Goal: Check status: Check status

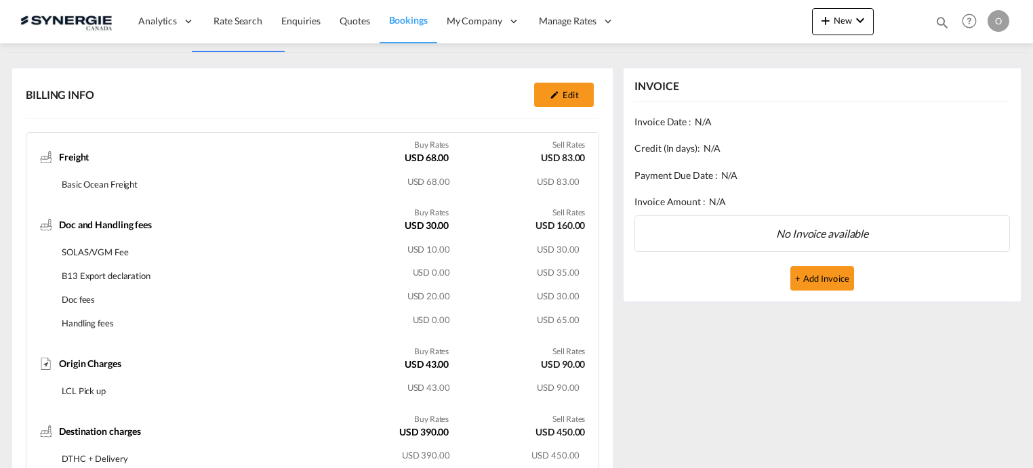
scroll to position [180, 0]
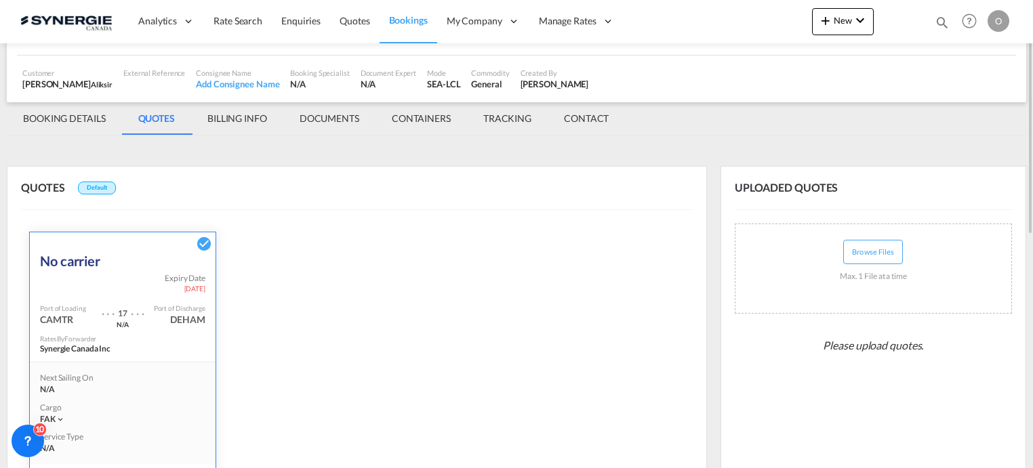
scroll to position [28, 0]
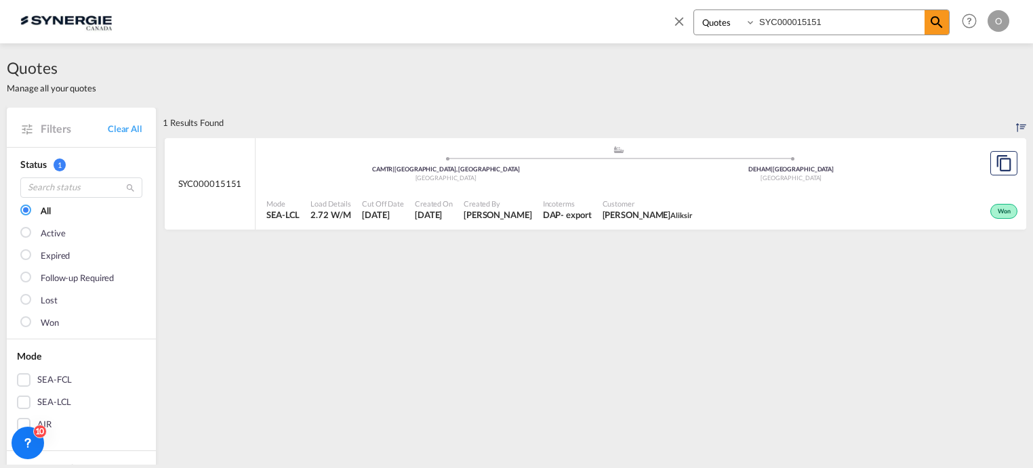
select select "Quotes"
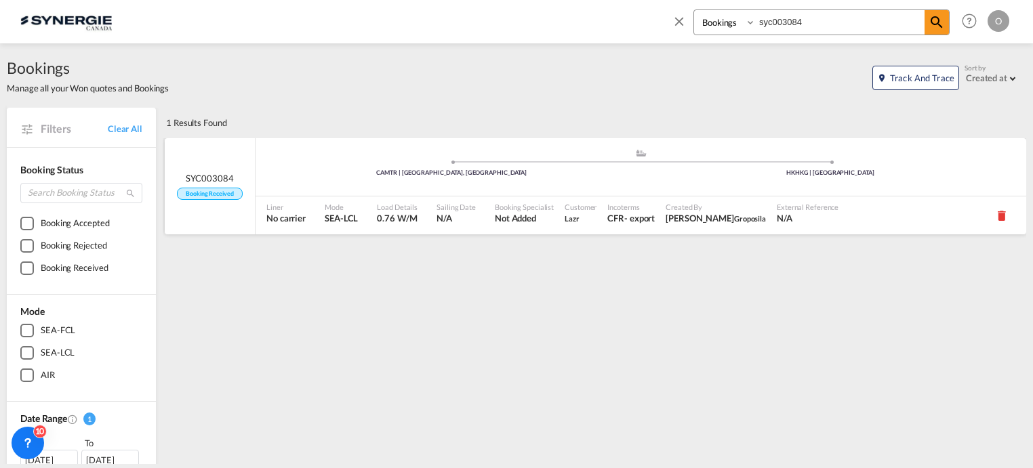
click at [449, 214] on span "N/A" at bounding box center [456, 218] width 39 height 12
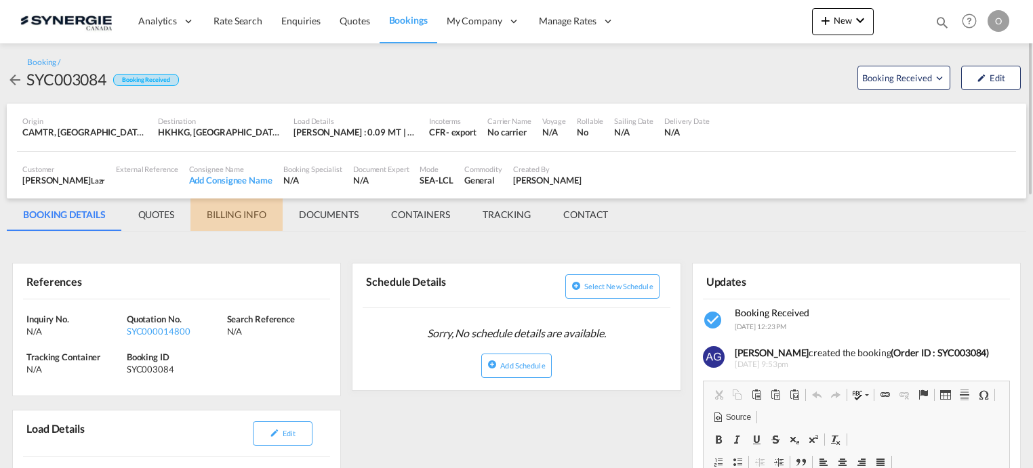
click at [218, 213] on md-tab-item "BILLING INFO" at bounding box center [236, 215] width 92 height 33
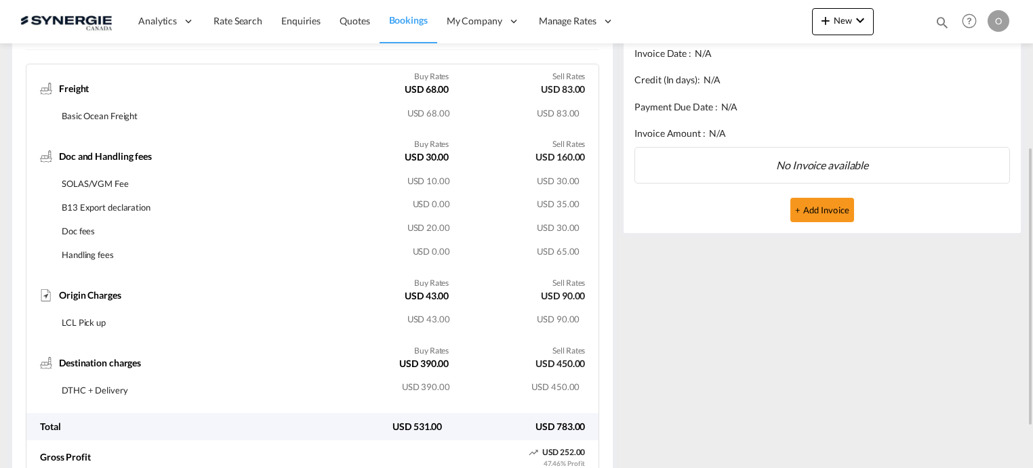
scroll to position [315, 0]
